Goal: Task Accomplishment & Management: Use online tool/utility

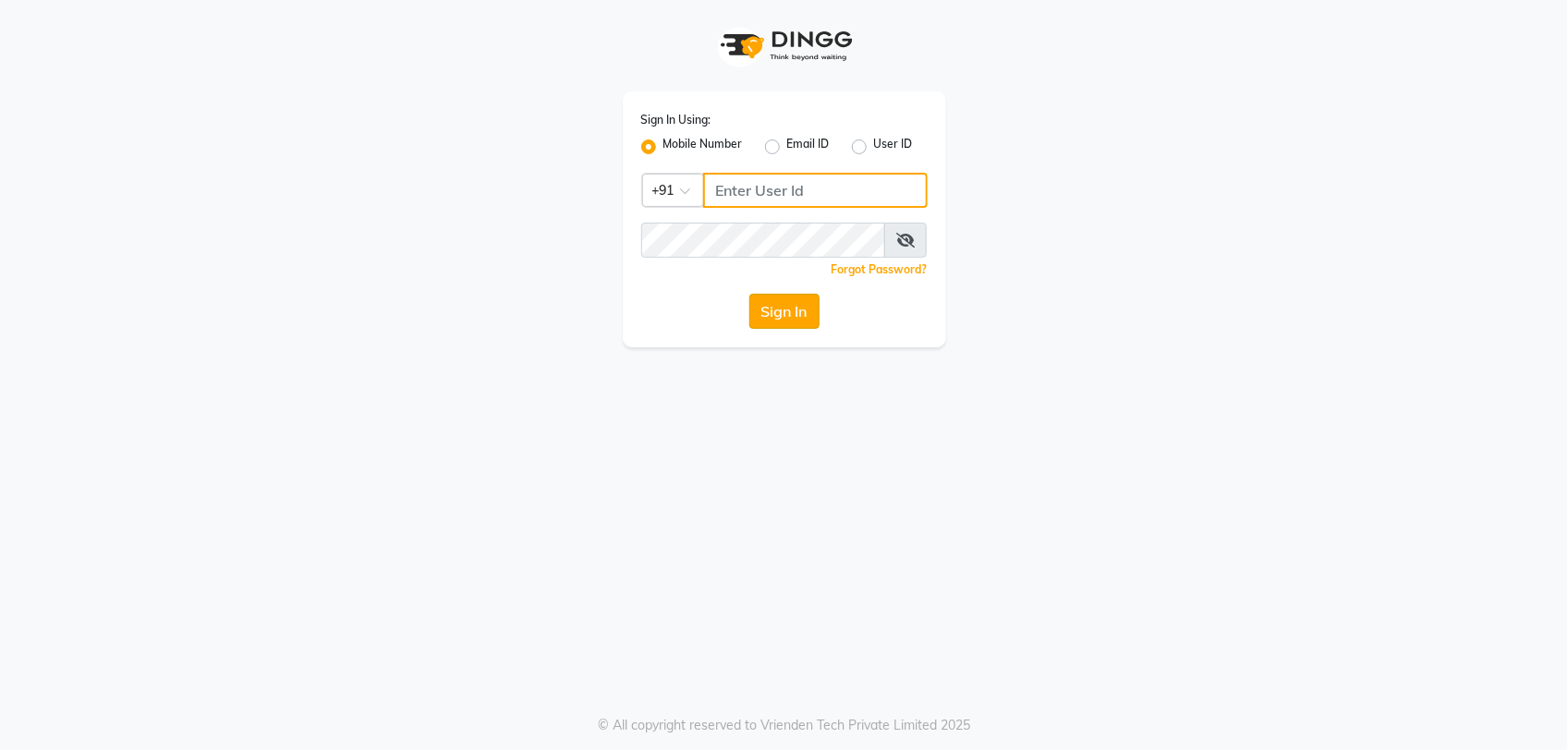
type input "9327566487"
click at [784, 320] on button "Sign In" at bounding box center [785, 312] width 70 height 35
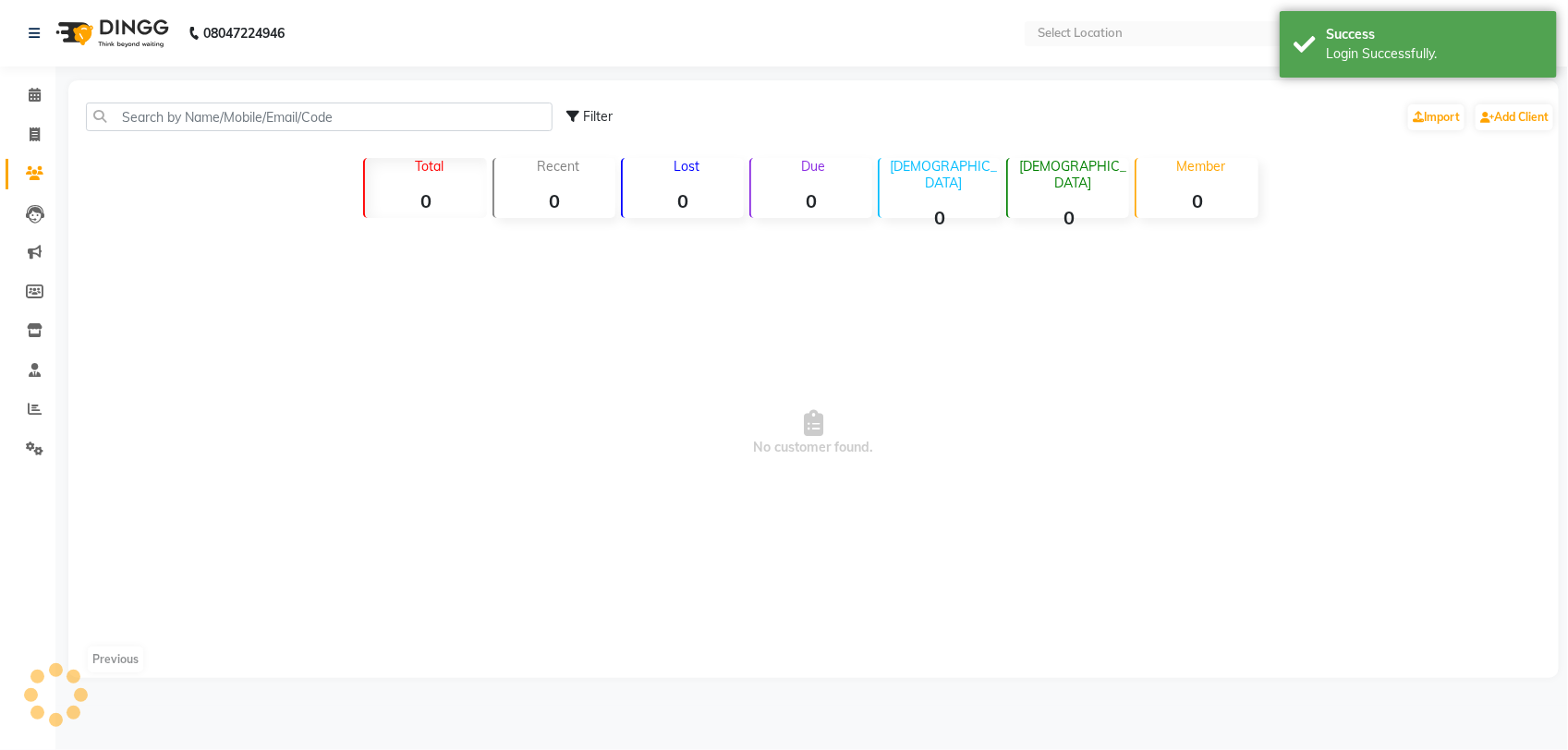
select select "en"
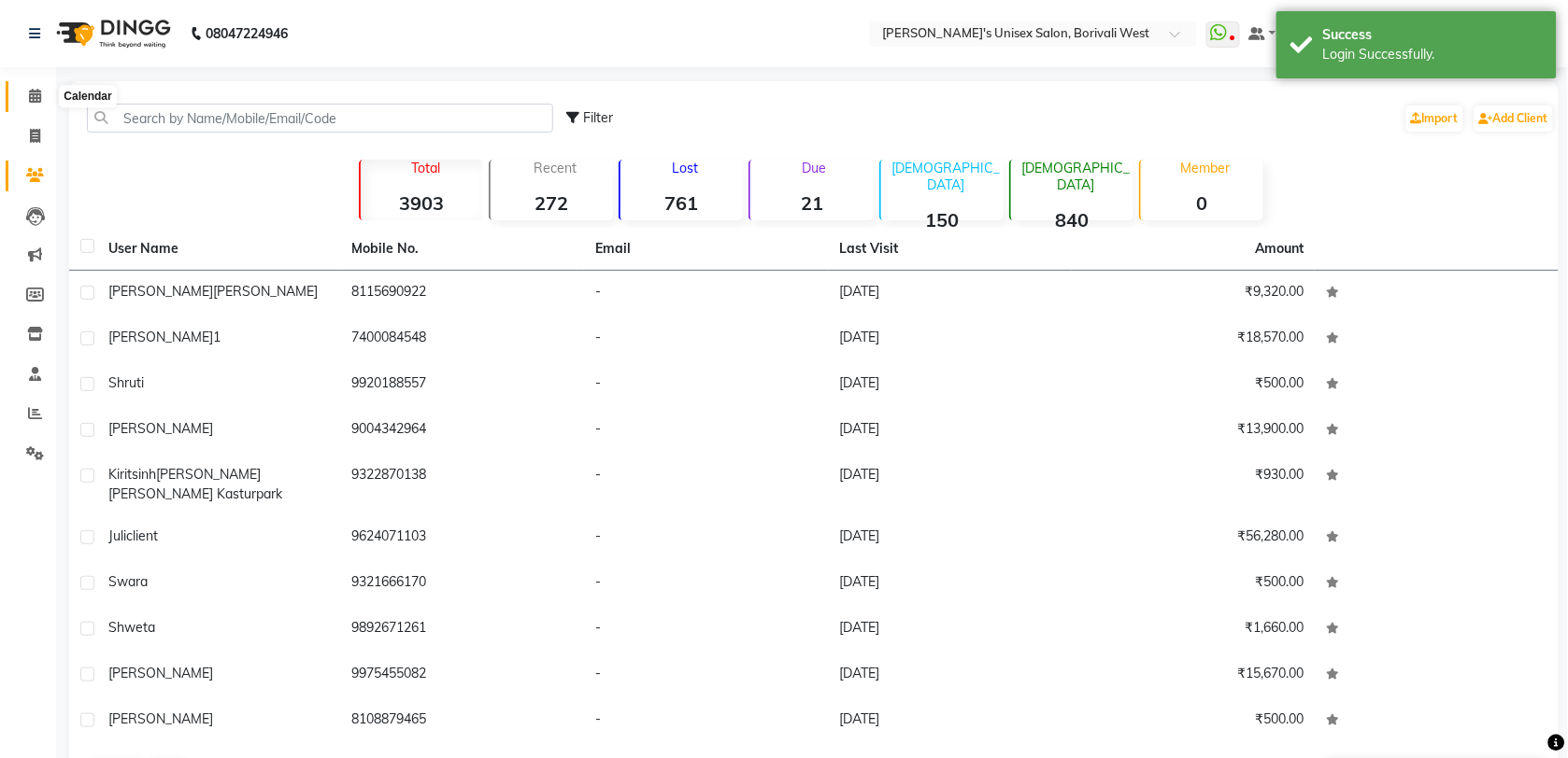
drag, startPoint x: 35, startPoint y: 98, endPoint x: 20, endPoint y: 168, distance: 71.6
click at [35, 98] on icon at bounding box center [35, 96] width 12 height 14
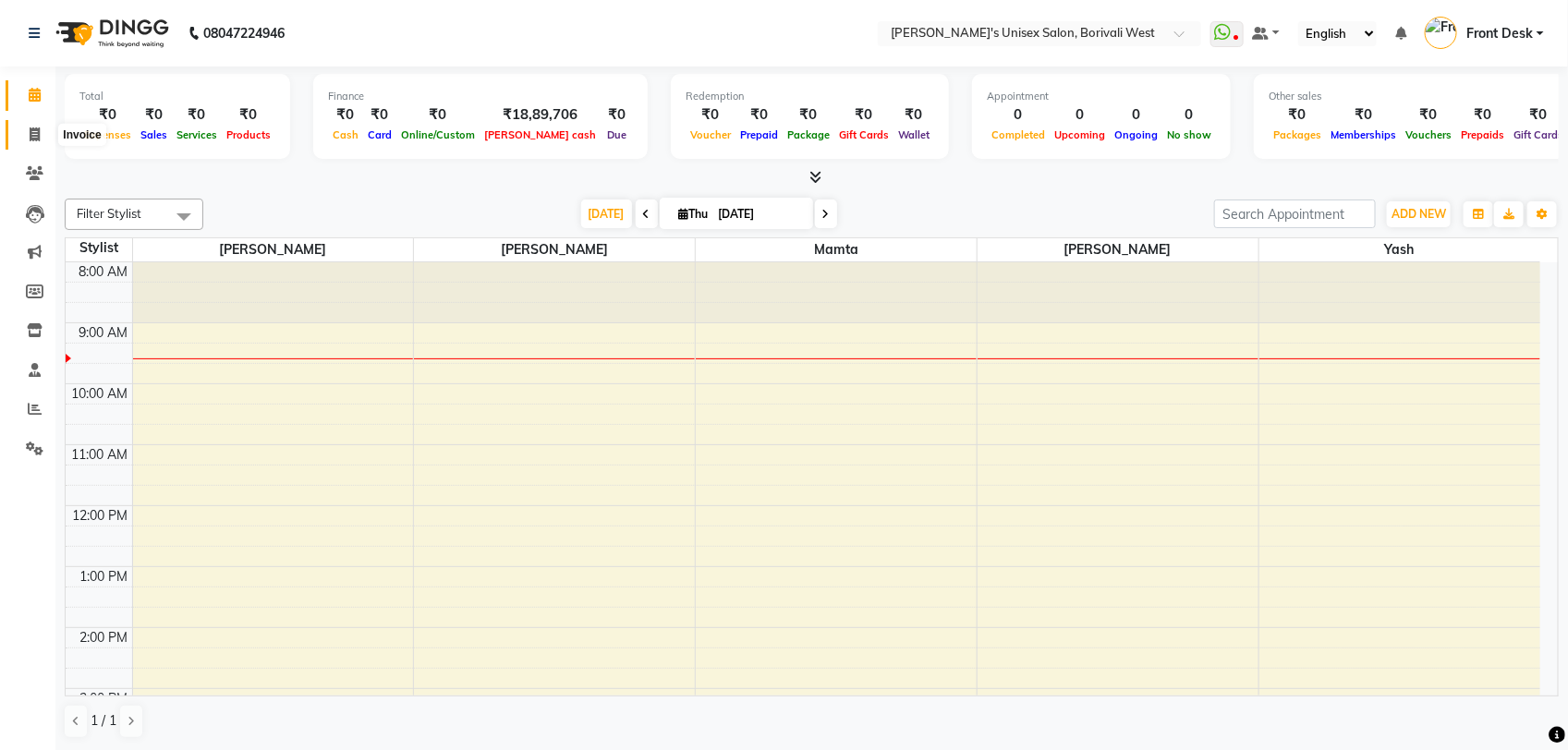
click at [30, 139] on icon at bounding box center [34, 135] width 10 height 14
select select "service"
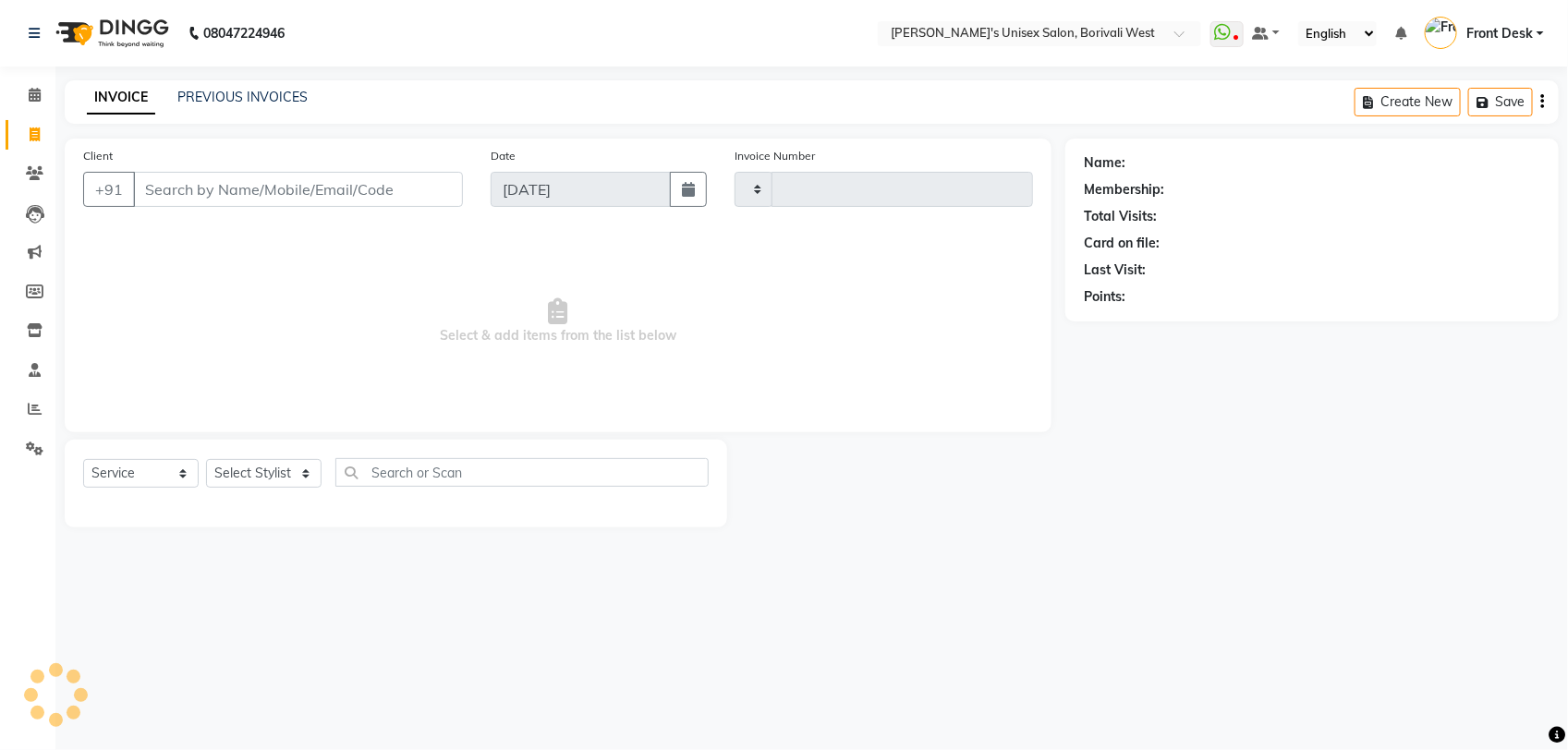
type input "0999"
select select "4025"
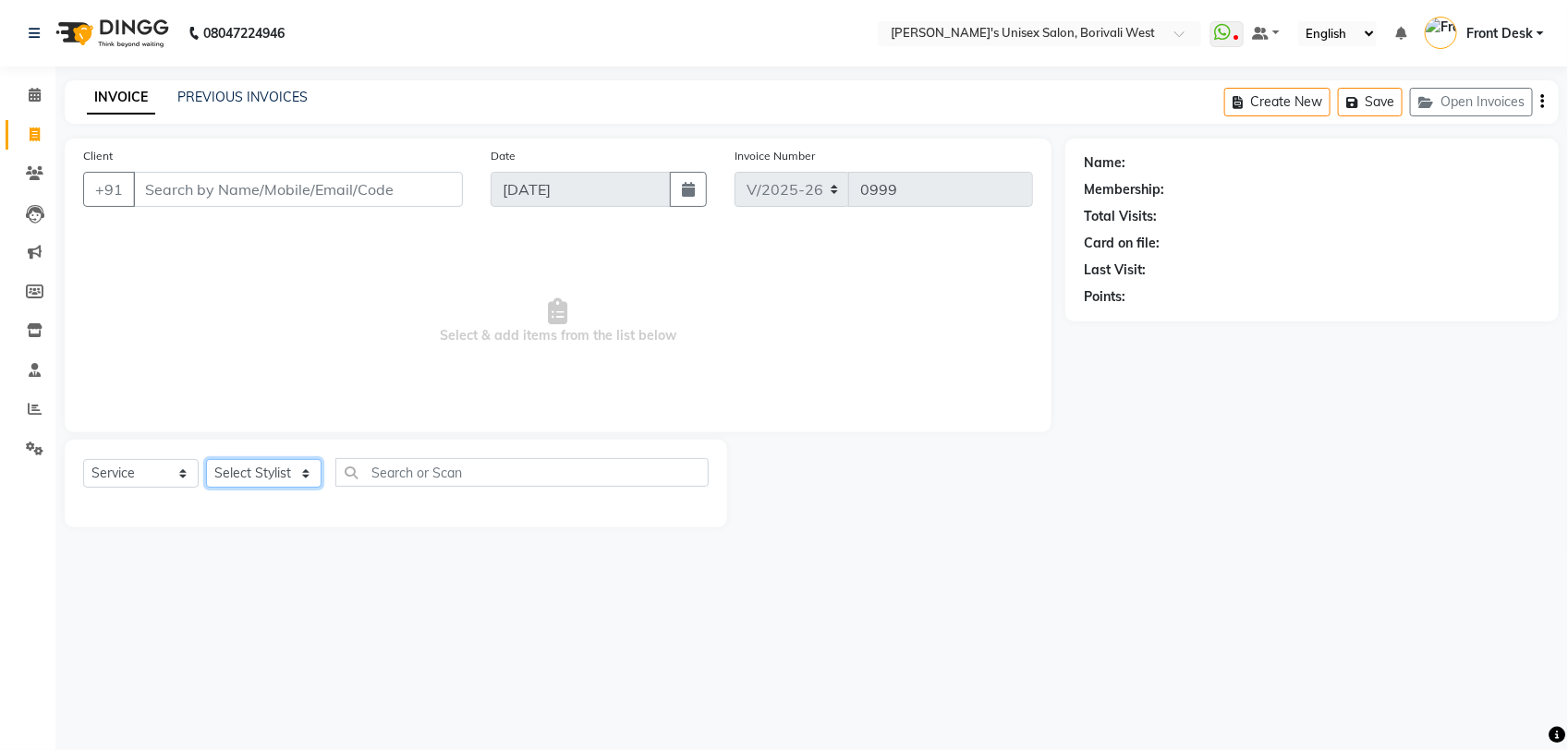
click at [284, 467] on select "Select Stylist Front Desk [PERSON_NAME] Mamta [PERSON_NAME] Yash" at bounding box center [264, 473] width 115 height 28
select select "20336"
click at [206, 459] on select "Select Stylist Front Desk [PERSON_NAME] Mamta [PERSON_NAME] Yash" at bounding box center [264, 473] width 115 height 28
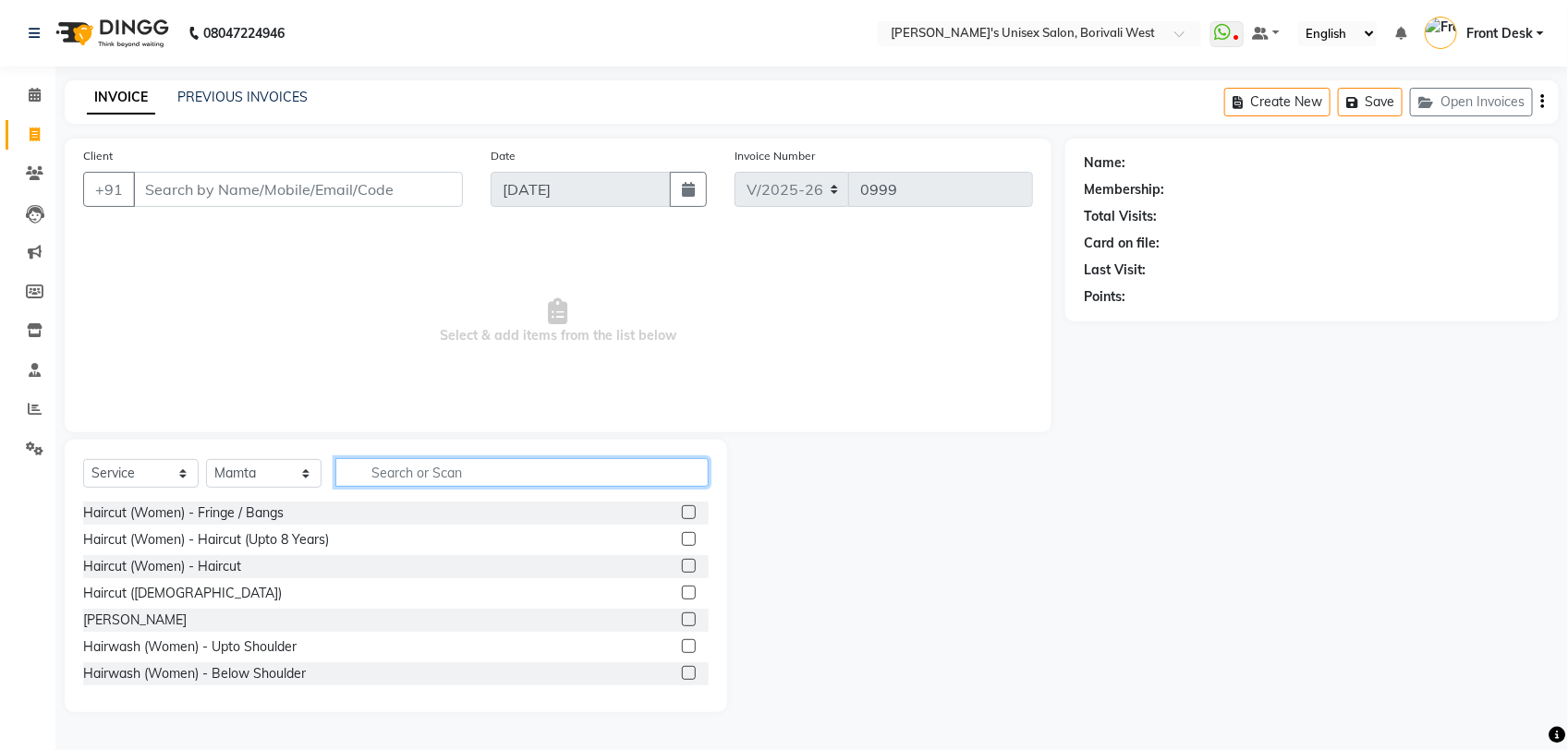
click at [408, 464] on input "text" at bounding box center [522, 472] width 373 height 28
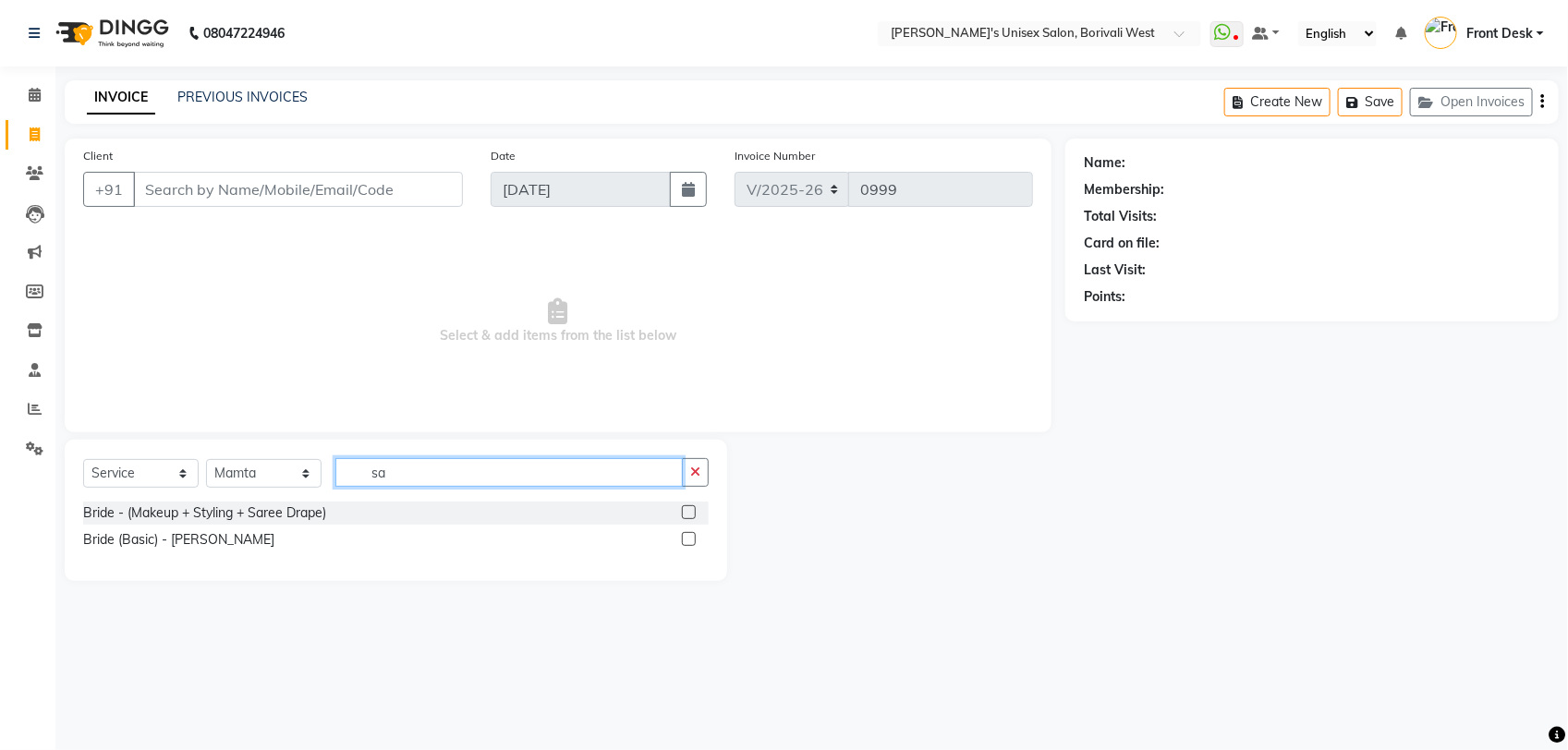
type input "s"
type input "sar"
click at [684, 511] on label at bounding box center [688, 513] width 14 height 14
click at [684, 511] on input "checkbox" at bounding box center [687, 514] width 12 height 12
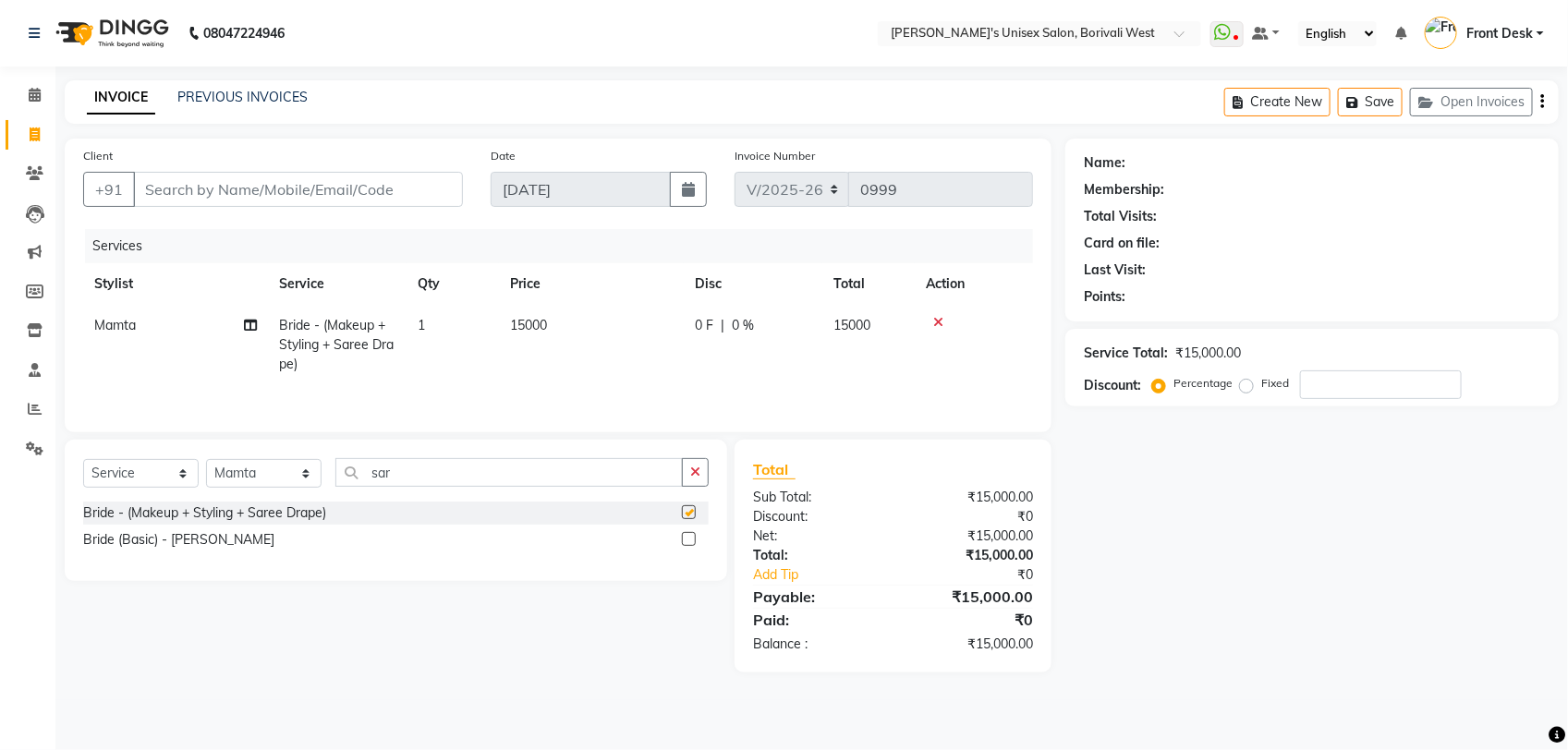
checkbox input "false"
click at [551, 337] on td "15000" at bounding box center [591, 345] width 185 height 80
select select "20336"
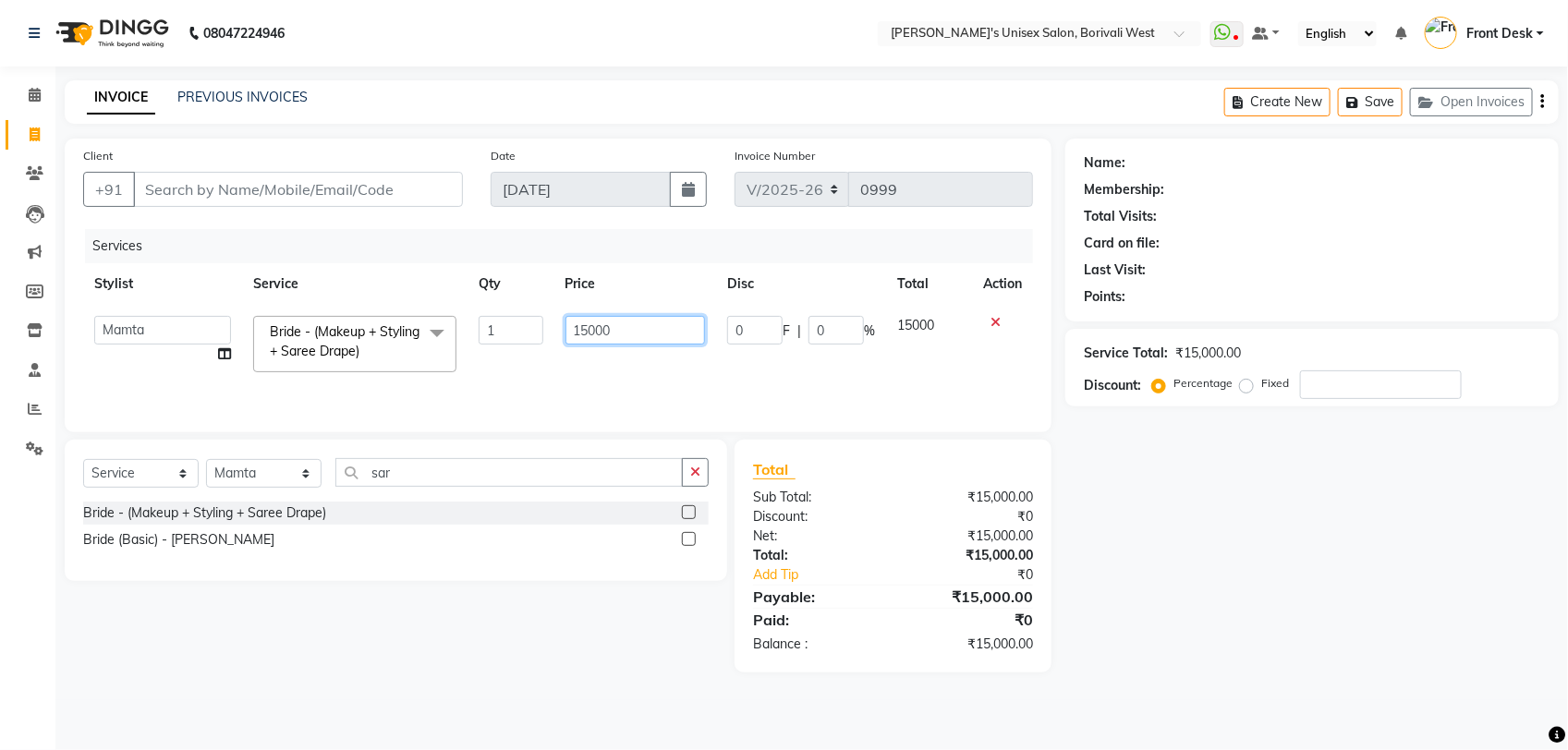
click at [642, 333] on input "15000" at bounding box center [636, 330] width 141 height 28
type input "1"
type input "300"
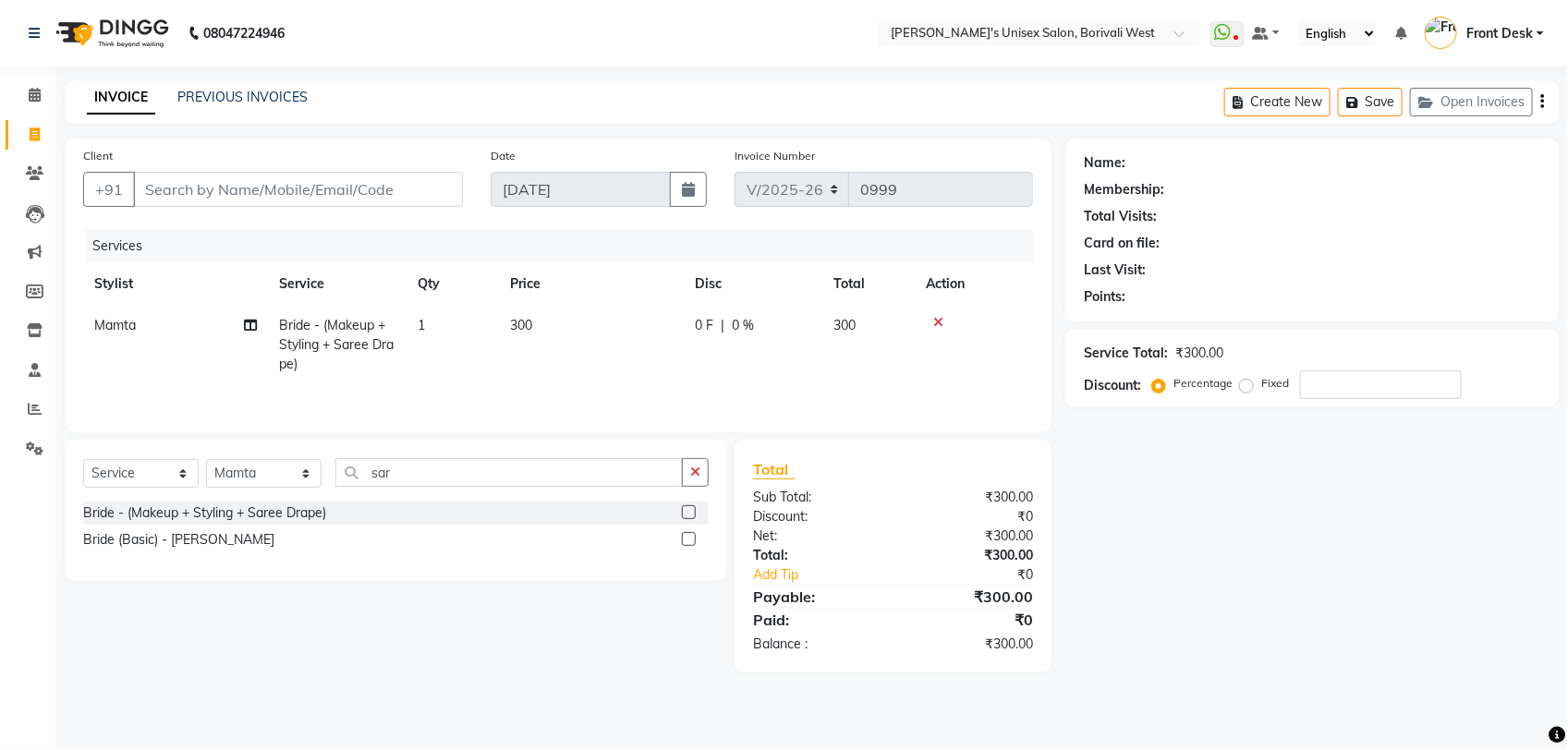
click at [159, 342] on td "Mamta" at bounding box center [175, 345] width 185 height 80
select select "20336"
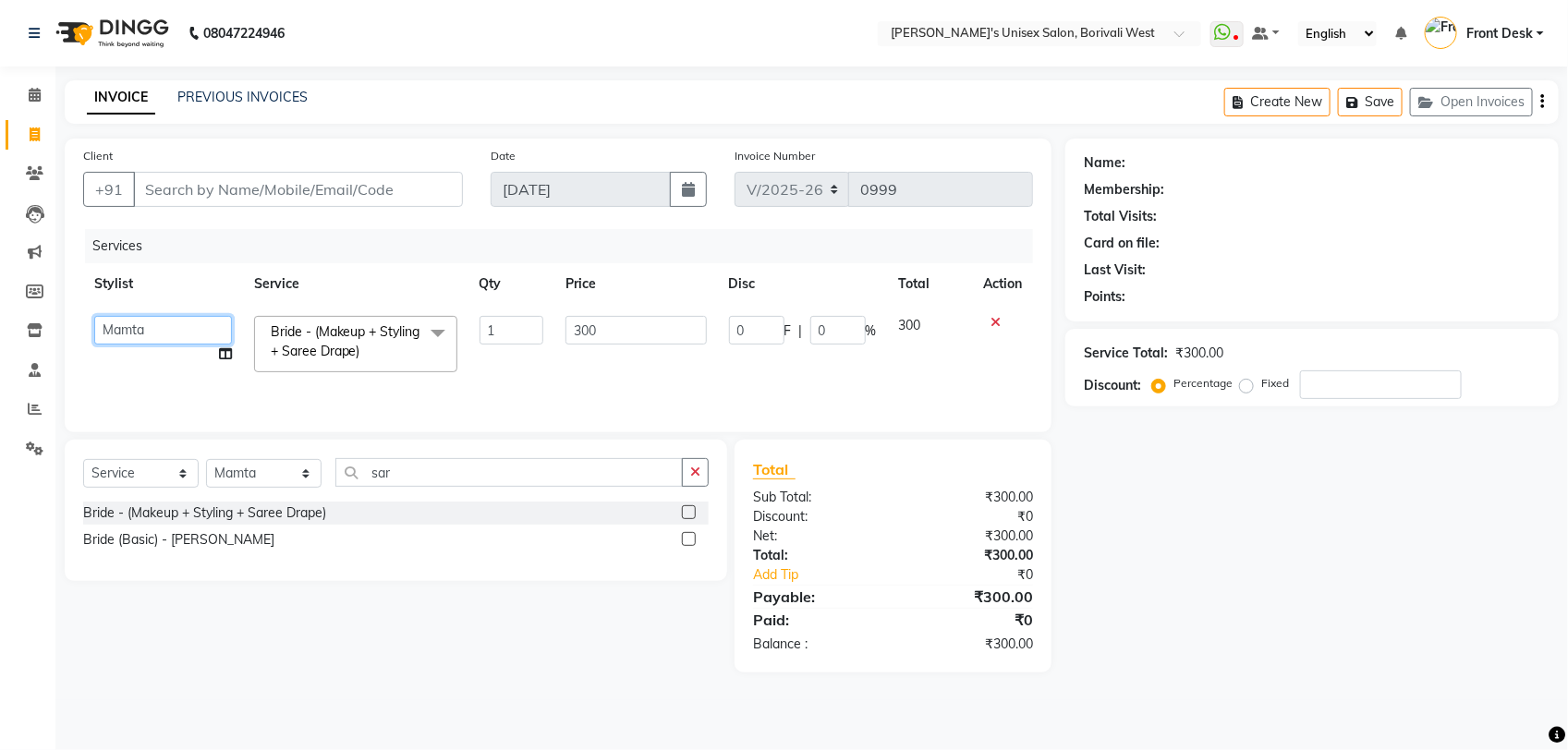
click at [145, 316] on select "Front Desk [PERSON_NAME] [PERSON_NAME] Yash" at bounding box center [163, 330] width 138 height 28
select select "20335"
click at [191, 192] on input "Client" at bounding box center [298, 189] width 330 height 35
type input "7"
type input "0"
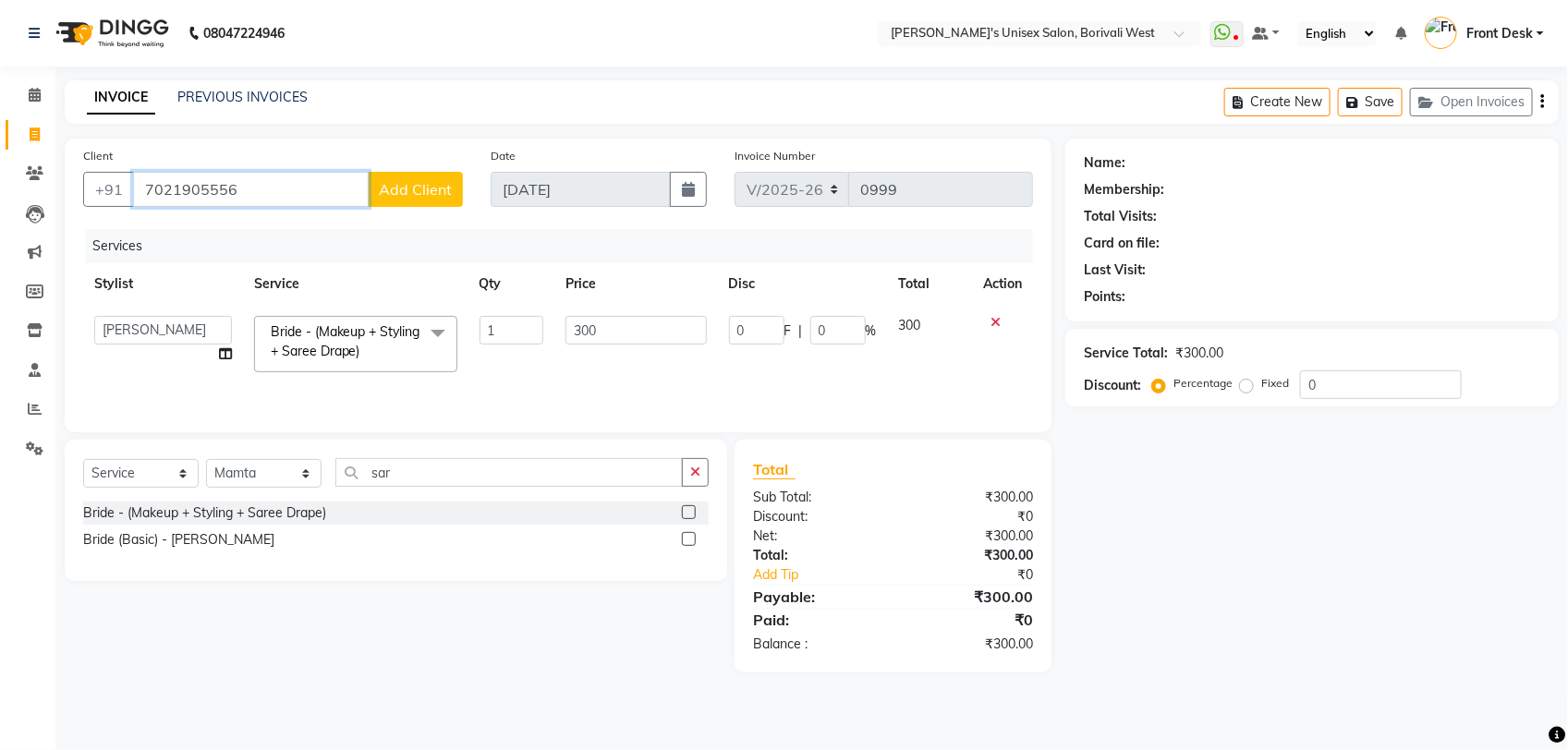
type input "7021905556"
click at [406, 185] on span "Add Client" at bounding box center [415, 189] width 73 height 19
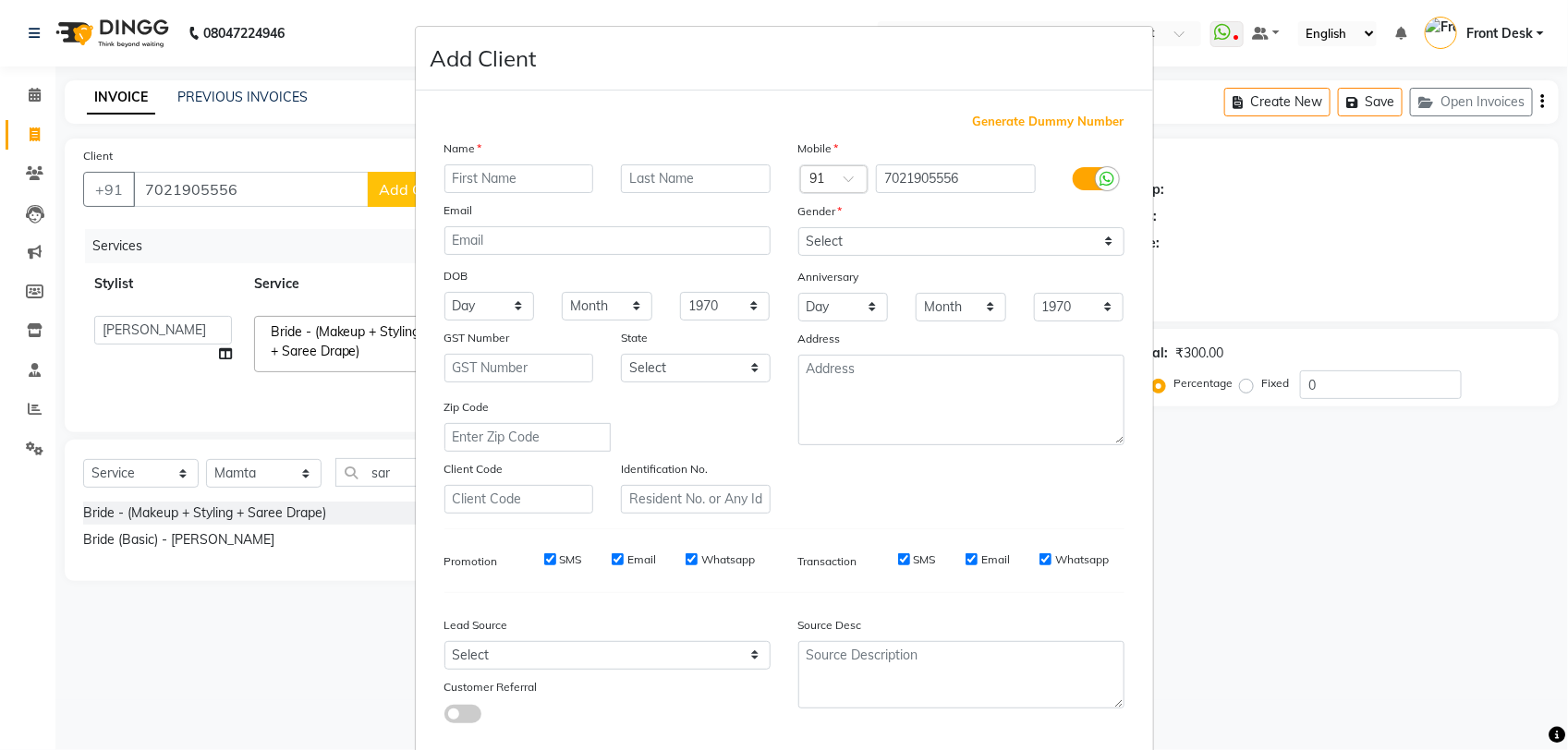
click at [481, 174] on input "text" at bounding box center [518, 178] width 149 height 28
type input "m"
type input "[PERSON_NAME]"
click at [891, 254] on select "Select [DEMOGRAPHIC_DATA] [DEMOGRAPHIC_DATA] Other Prefer Not To Say" at bounding box center [962, 241] width 326 height 28
select select "[DEMOGRAPHIC_DATA]"
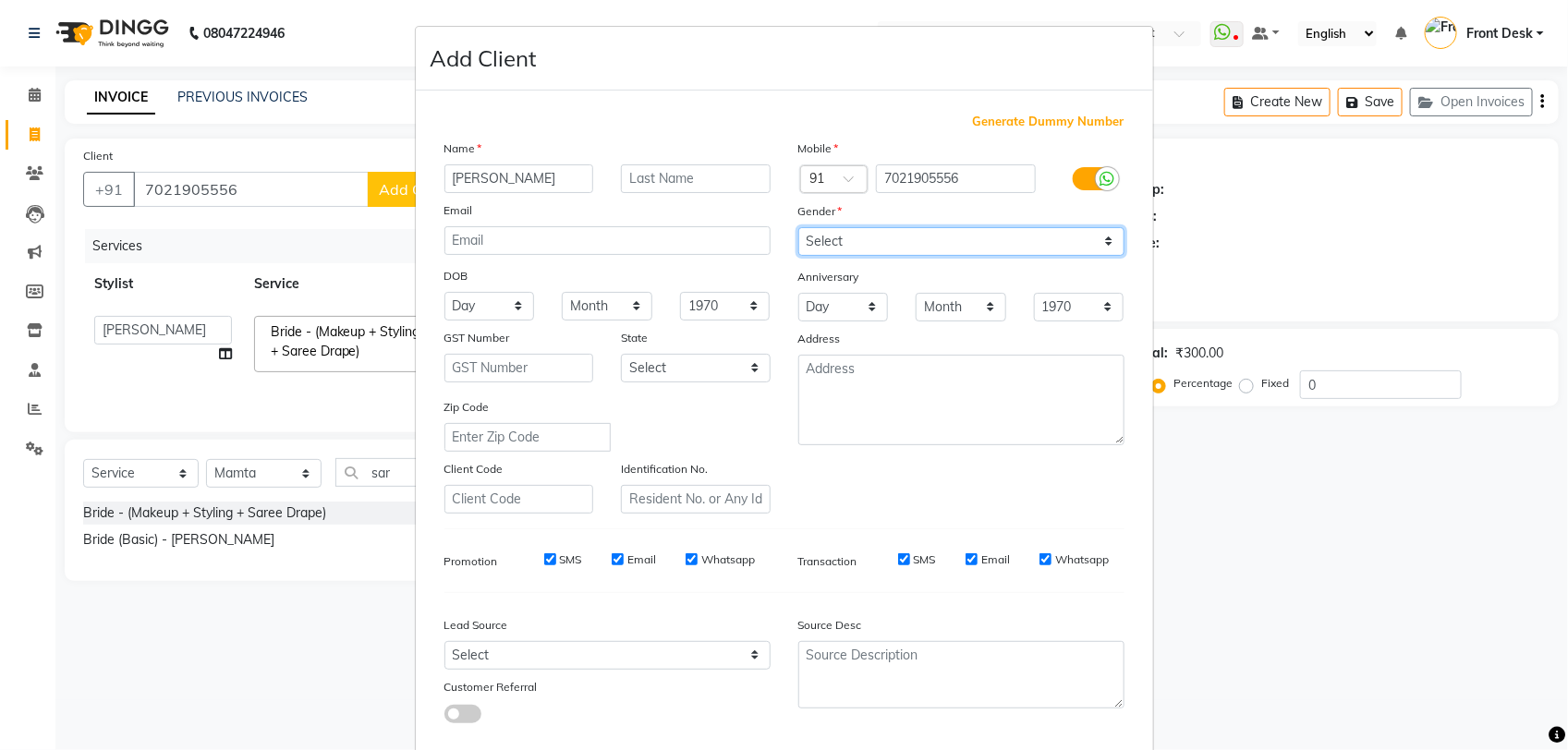
click at [799, 228] on select "Select [DEMOGRAPHIC_DATA] [DEMOGRAPHIC_DATA] Other Prefer Not To Say" at bounding box center [962, 241] width 326 height 28
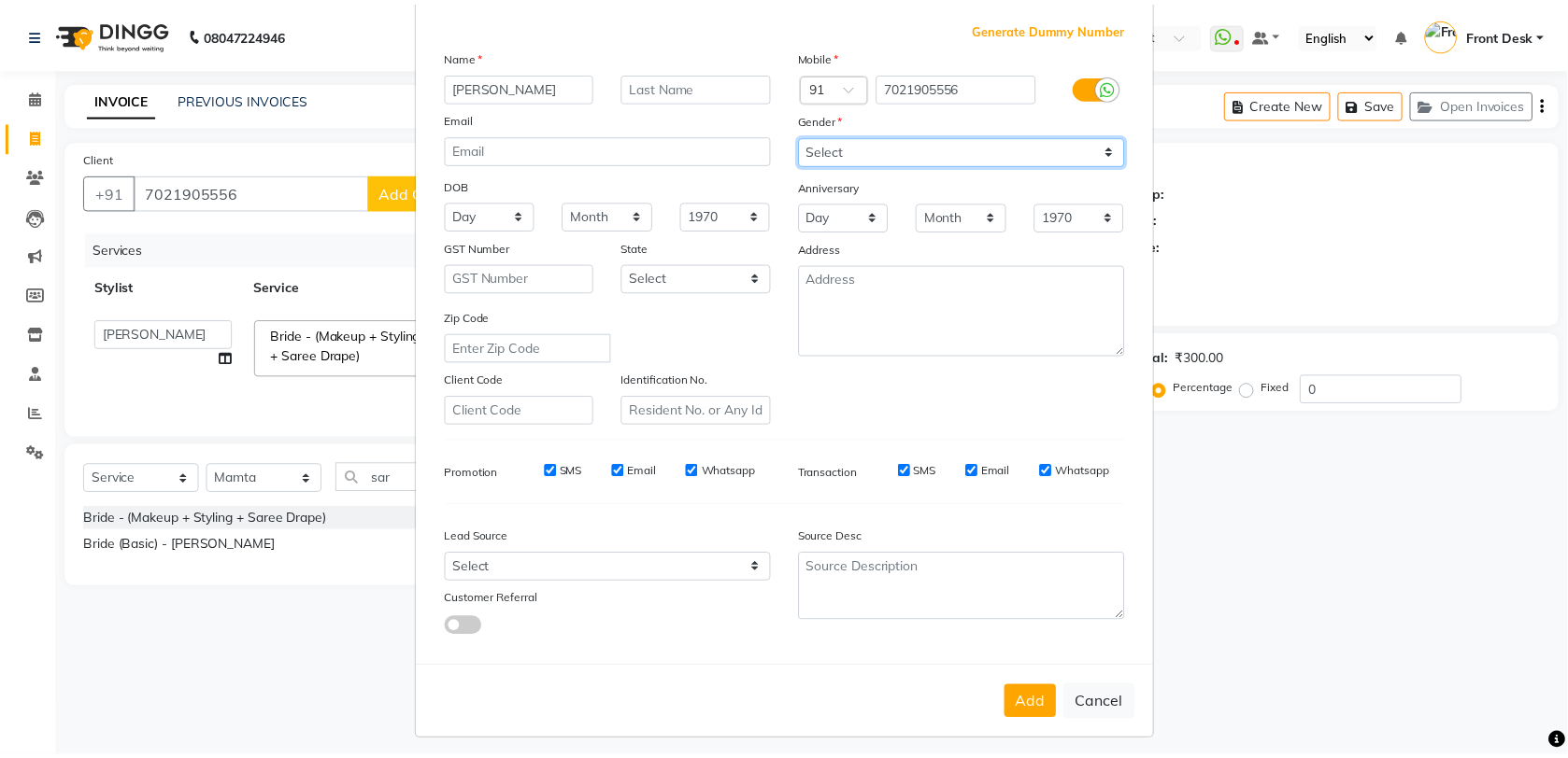
scroll to position [96, 0]
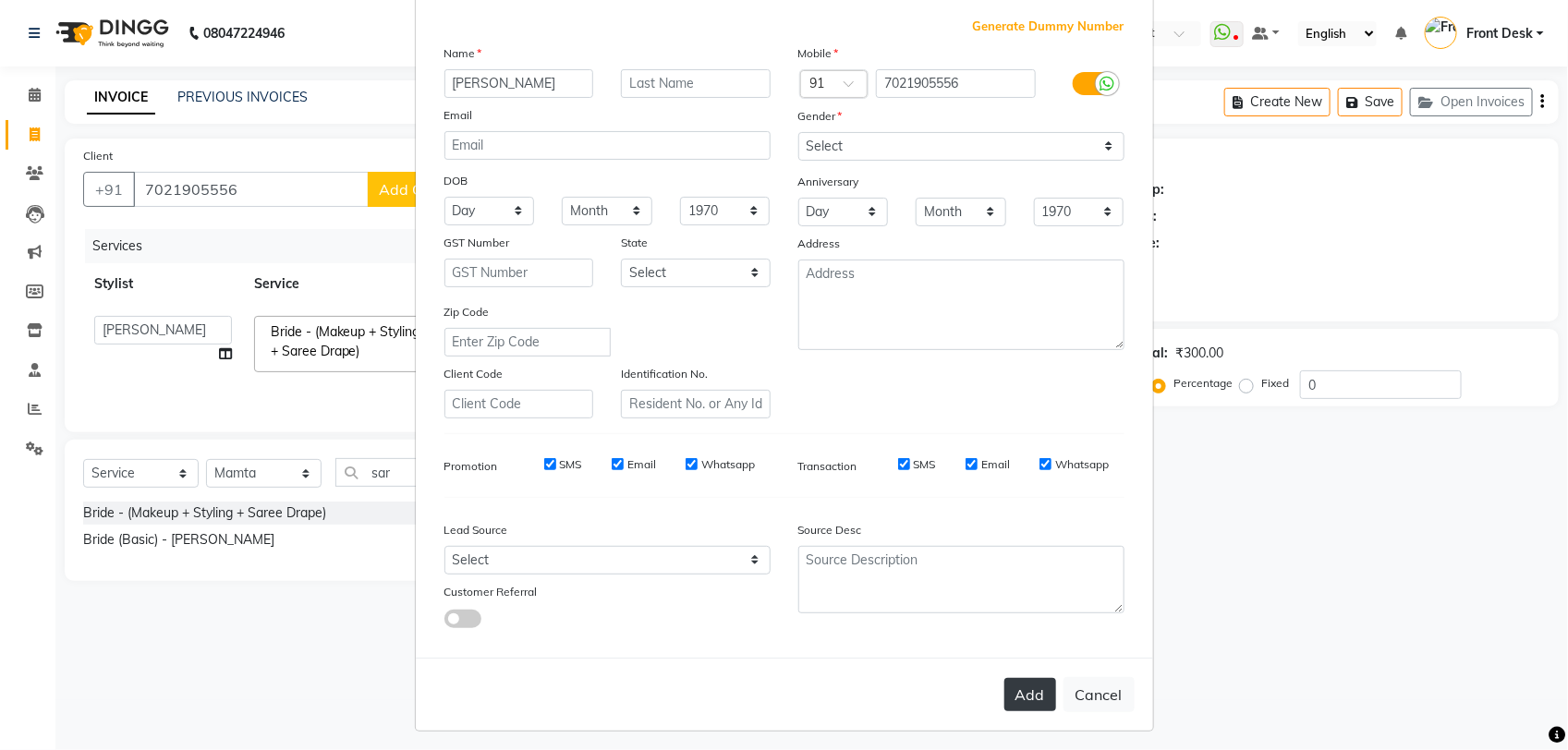
click at [1011, 690] on button "Add" at bounding box center [1030, 695] width 52 height 33
select select
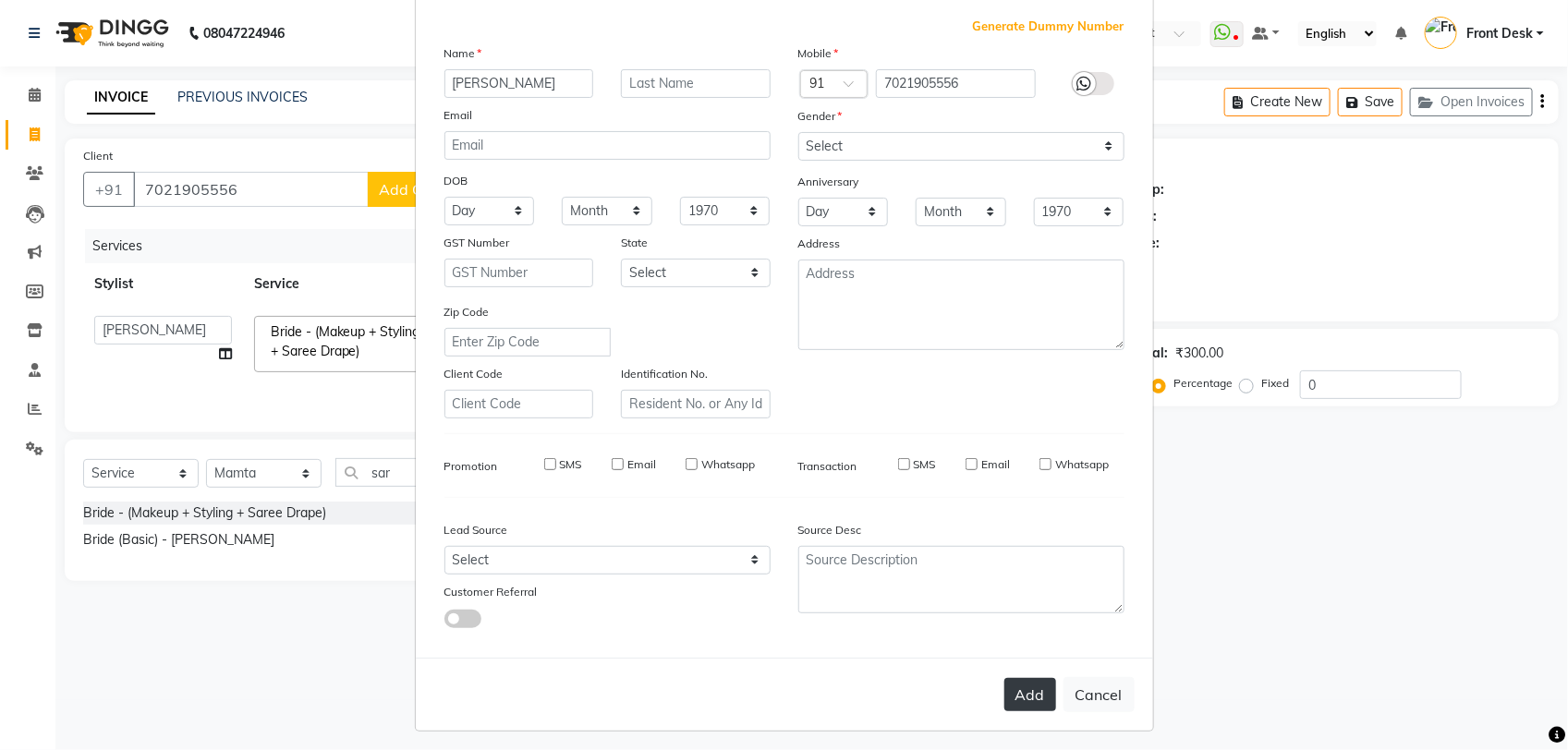
select select
checkbox input "false"
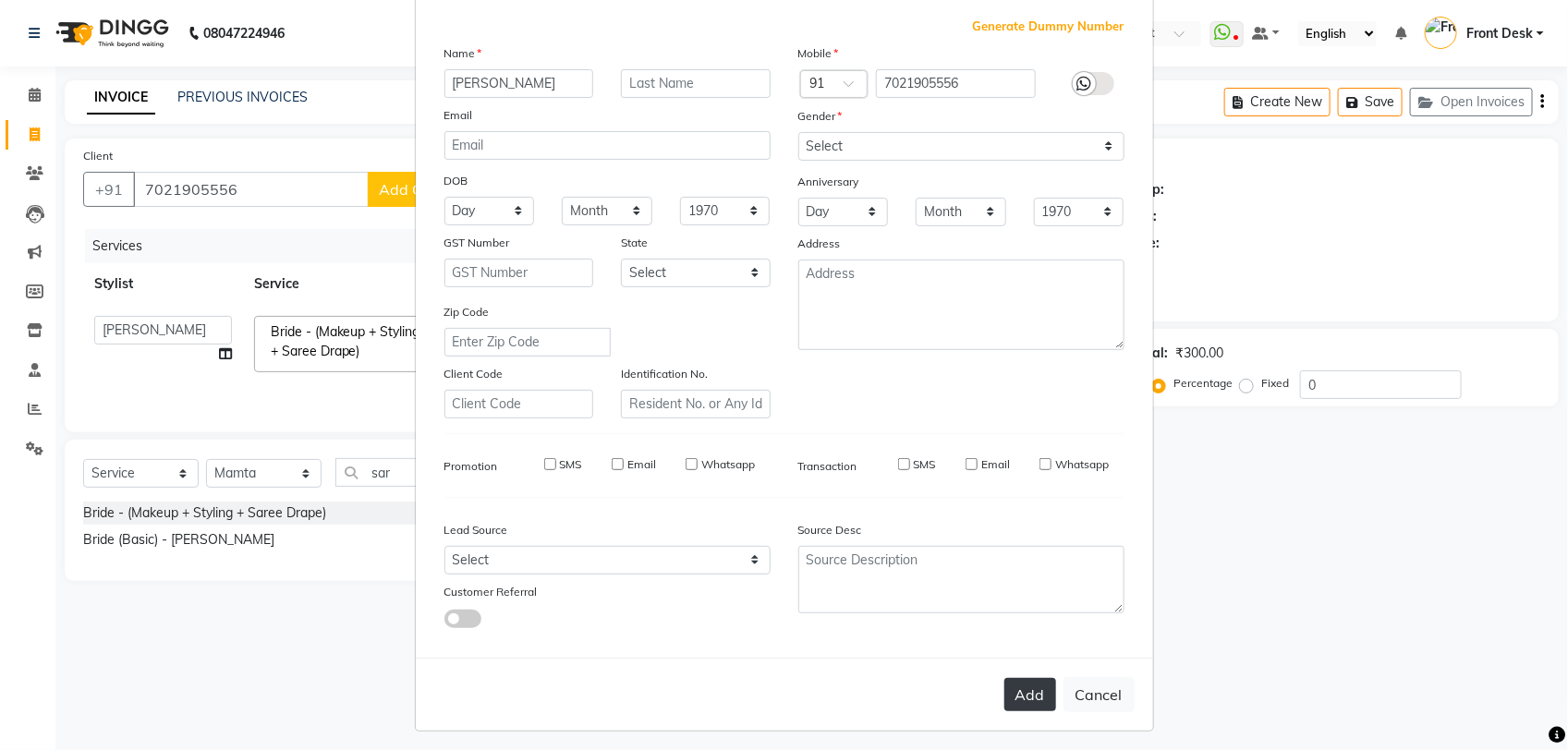
checkbox input "false"
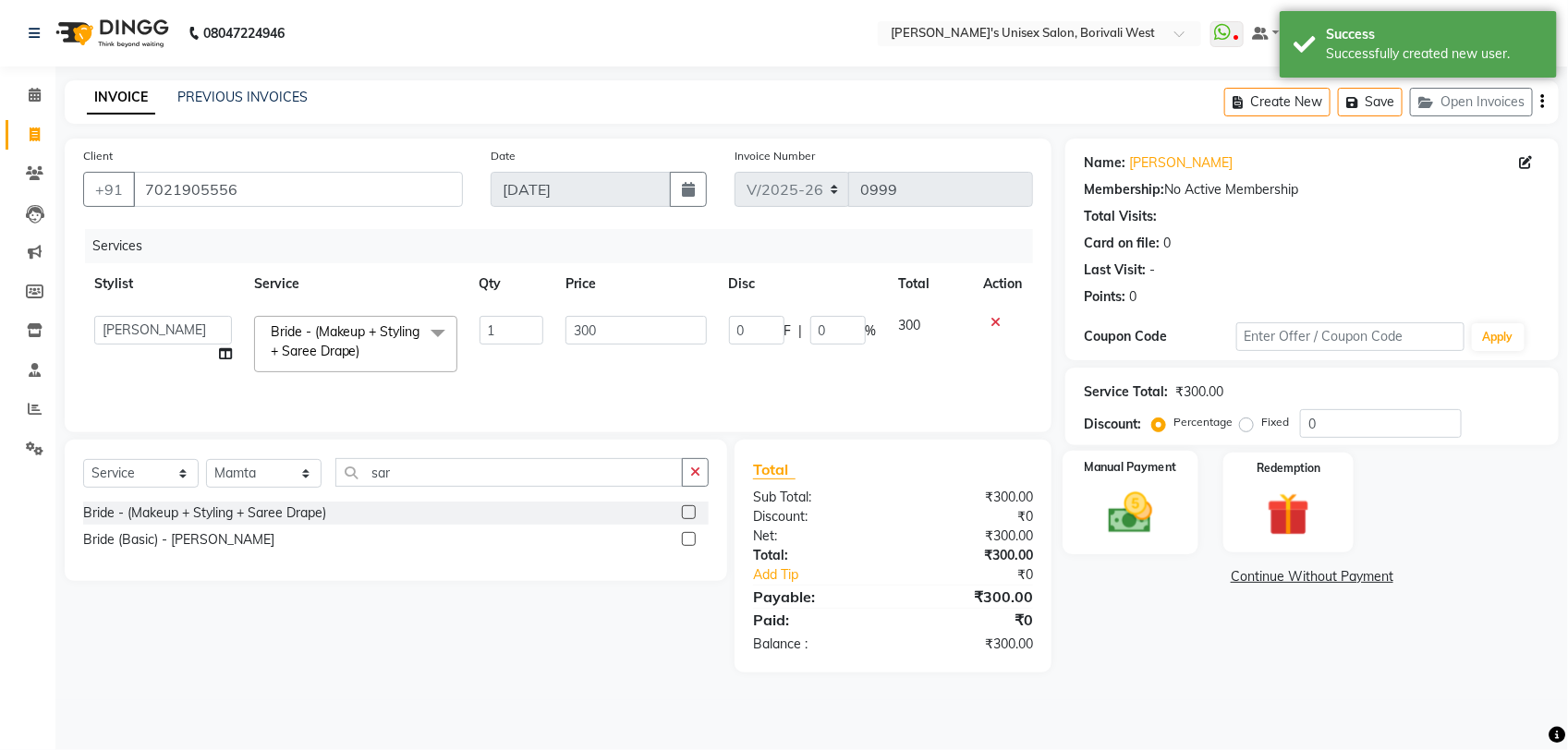
click at [1126, 510] on img at bounding box center [1131, 513] width 73 height 52
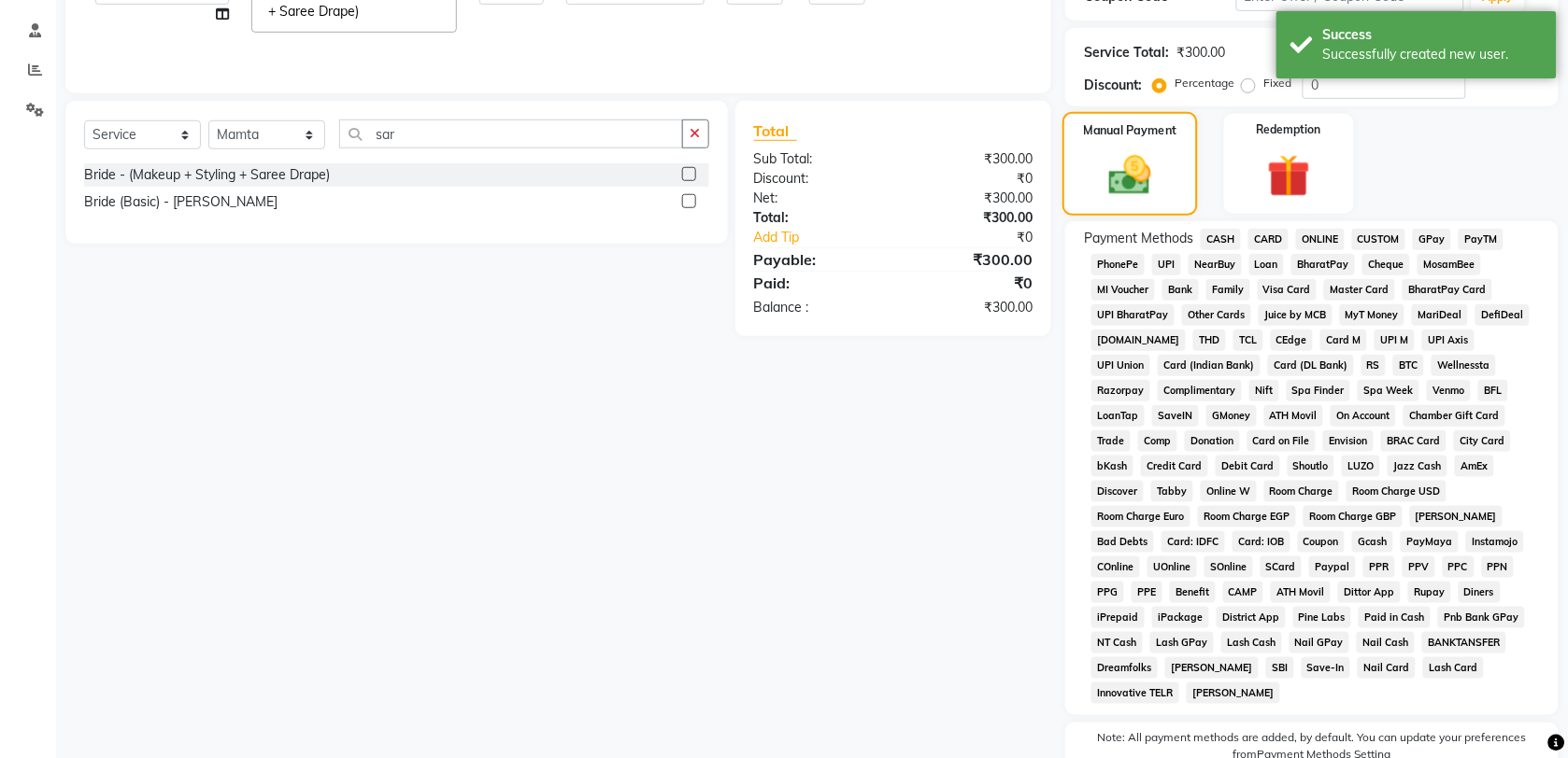
scroll to position [383, 0]
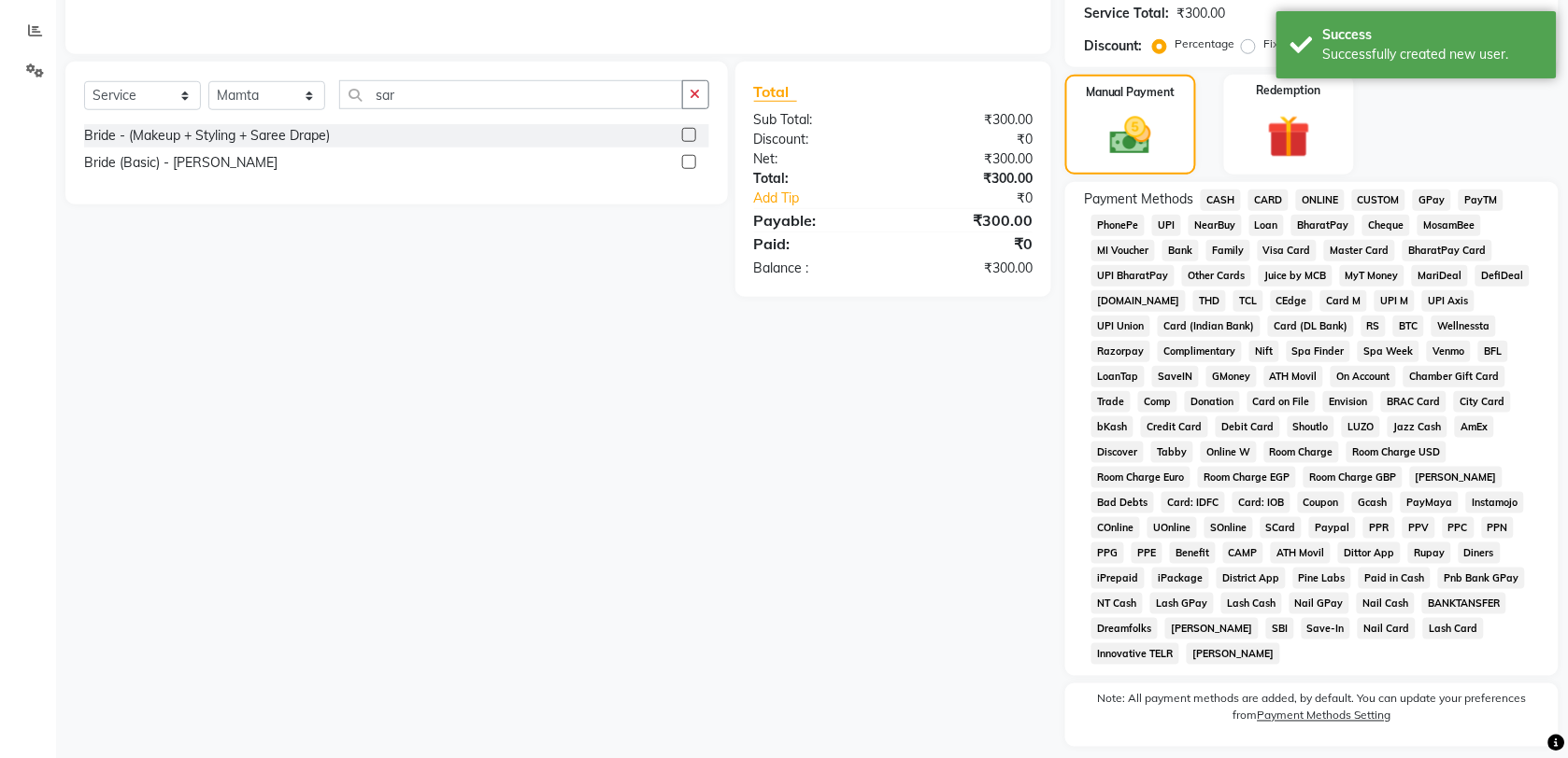
click at [1430, 205] on span "GPay" at bounding box center [1432, 200] width 39 height 22
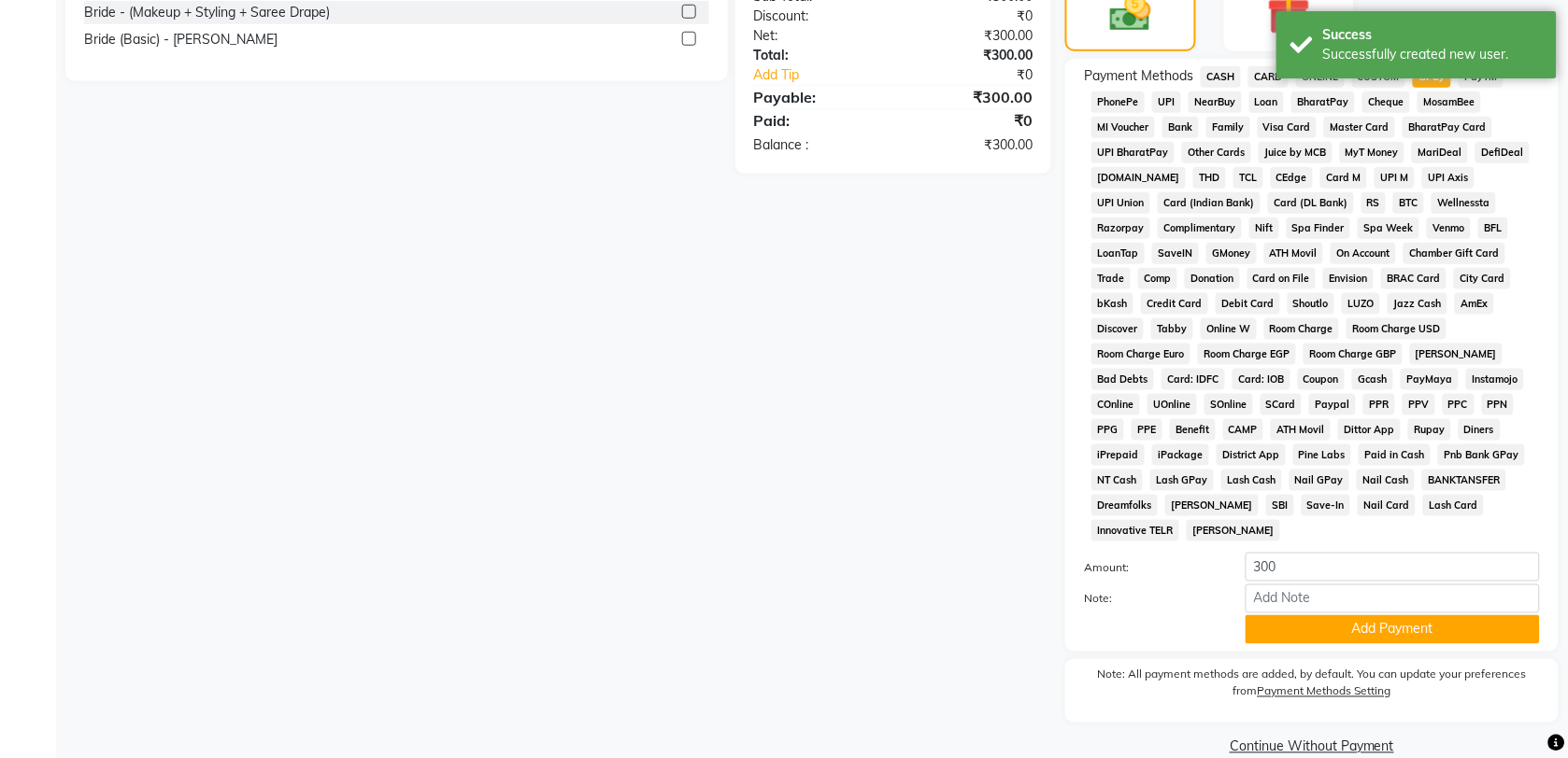
scroll to position [510, 0]
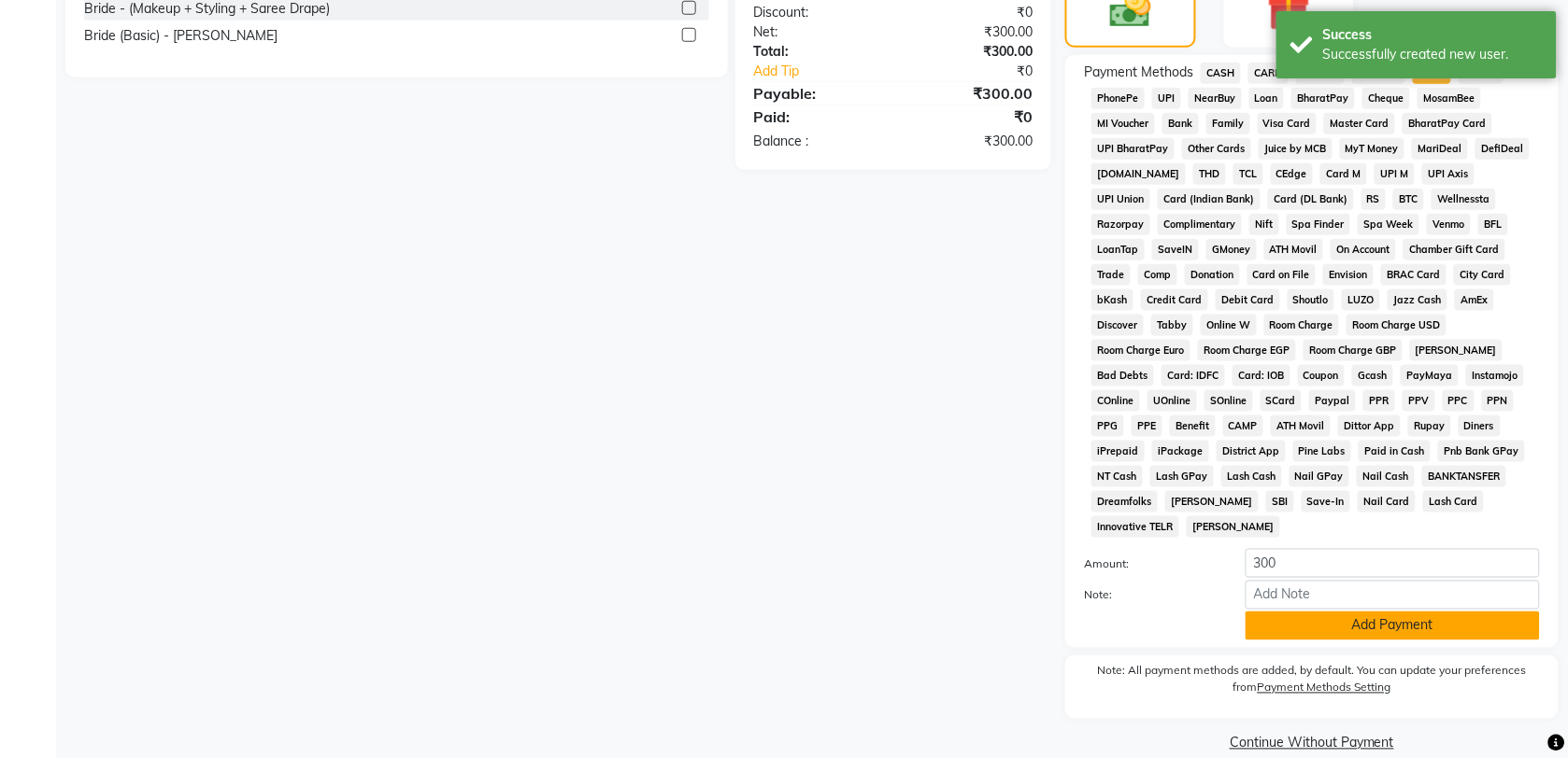
click at [1403, 612] on button "Add Payment" at bounding box center [1393, 626] width 294 height 29
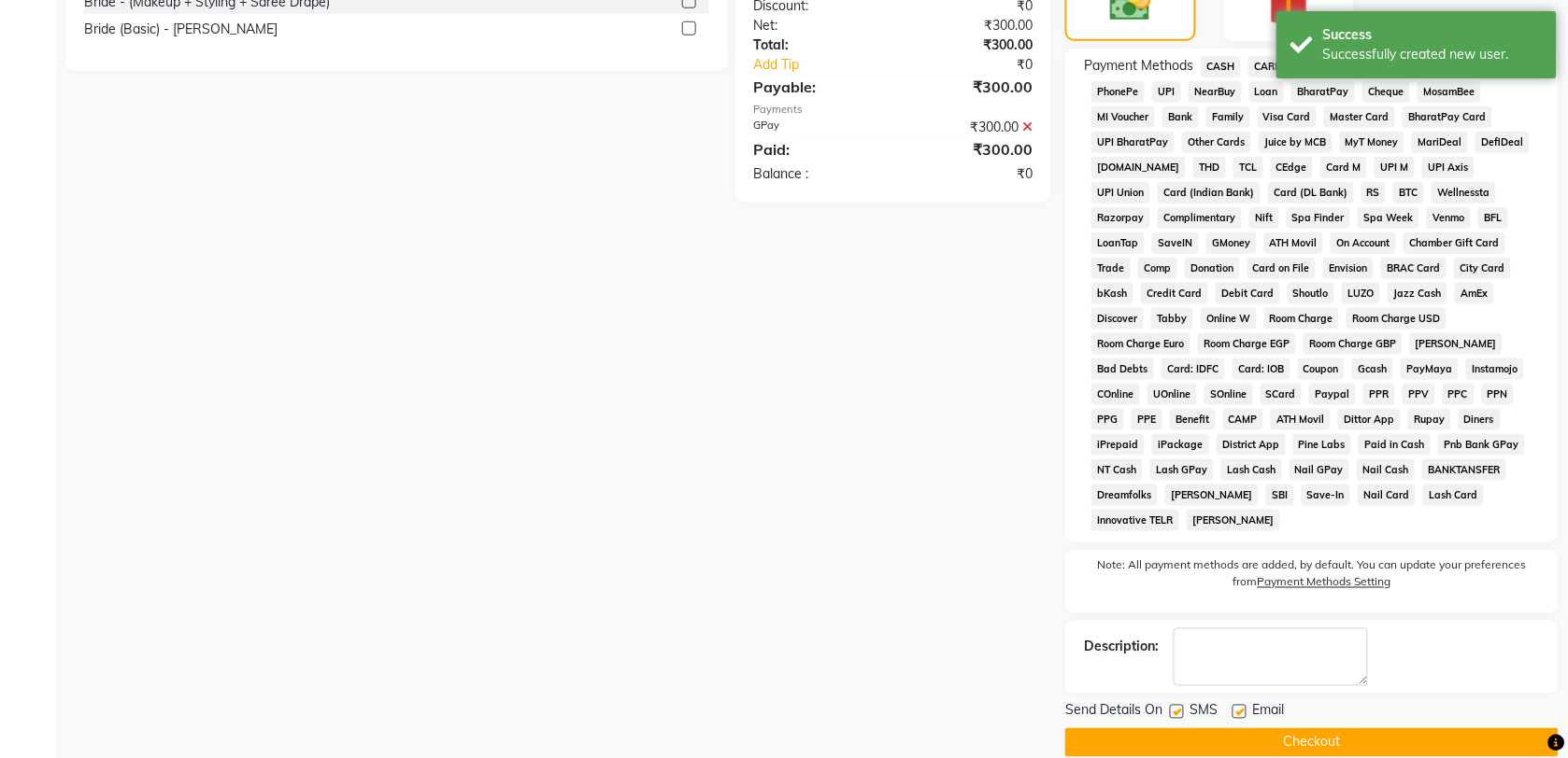
scroll to position [518, 0]
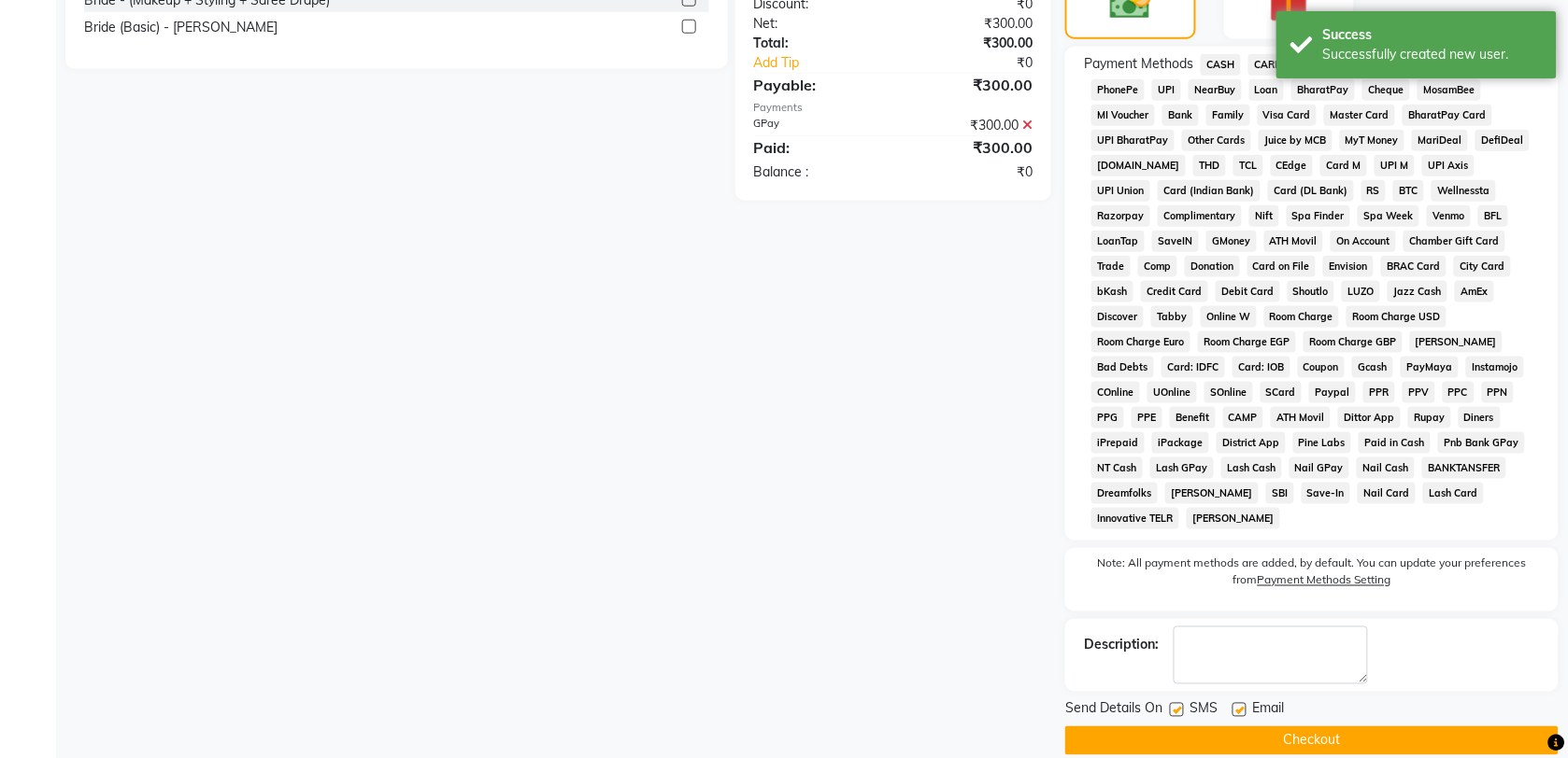
click at [1315, 726] on button "Checkout" at bounding box center [1312, 740] width 494 height 29
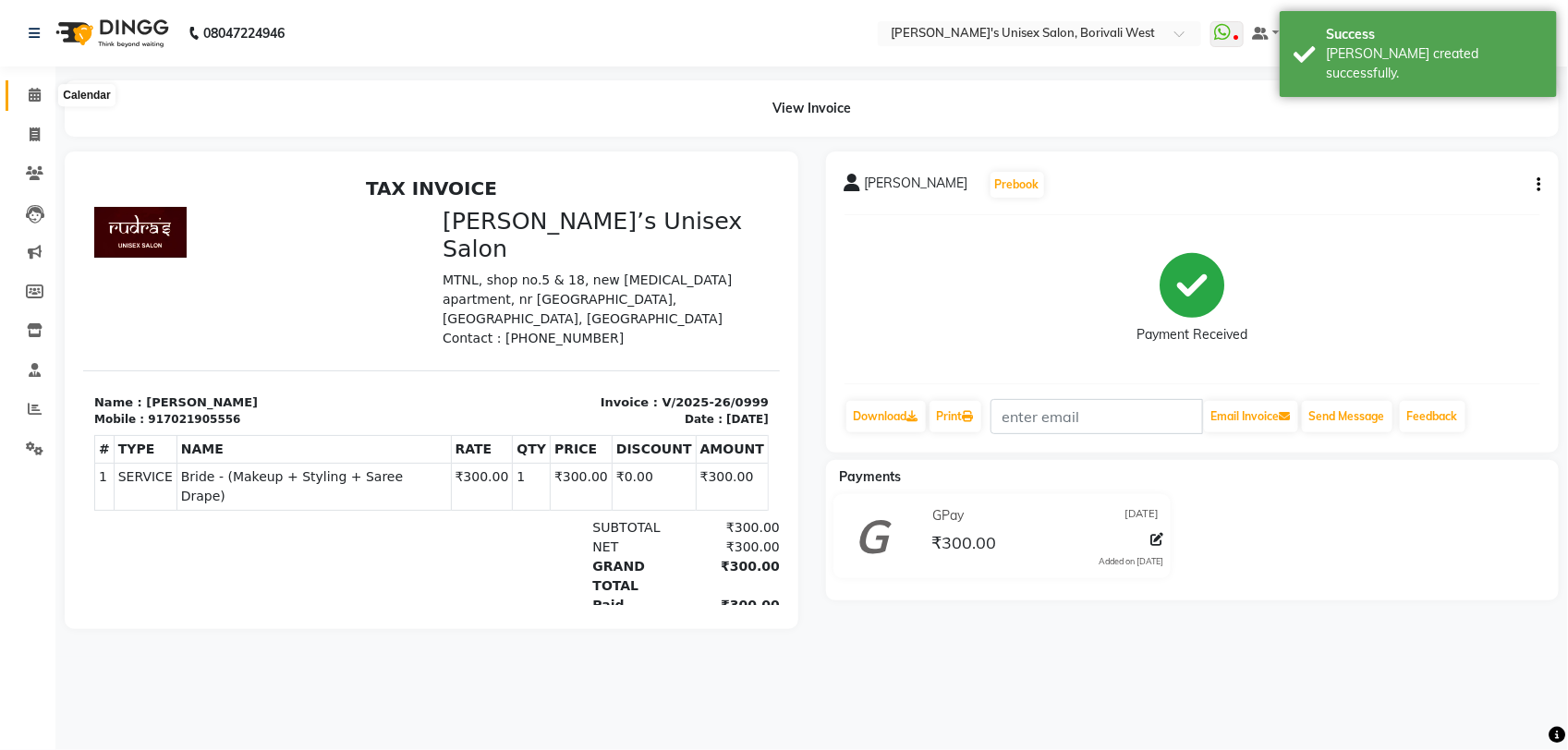
click at [37, 89] on icon at bounding box center [34, 95] width 12 height 14
